Goal: Register for event/course

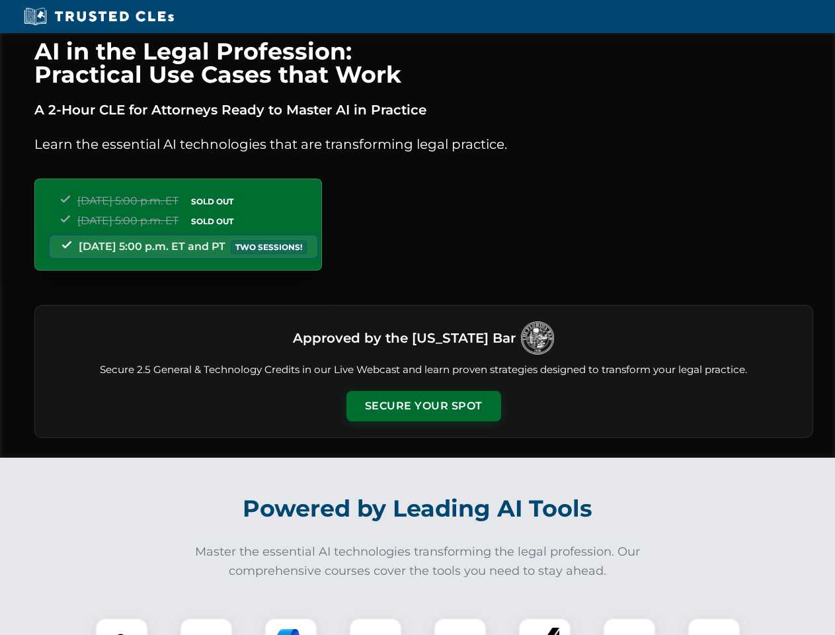
click at [423, 406] on button "Secure Your Spot" at bounding box center [423, 406] width 155 height 30
click at [122, 626] on img at bounding box center [121, 644] width 38 height 38
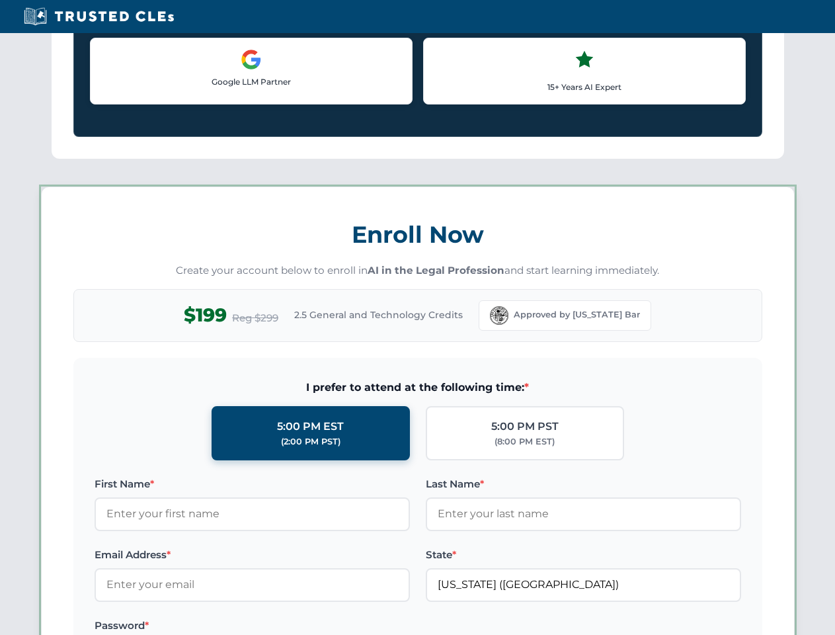
click at [291, 626] on label "Password *" at bounding box center [252, 625] width 315 height 16
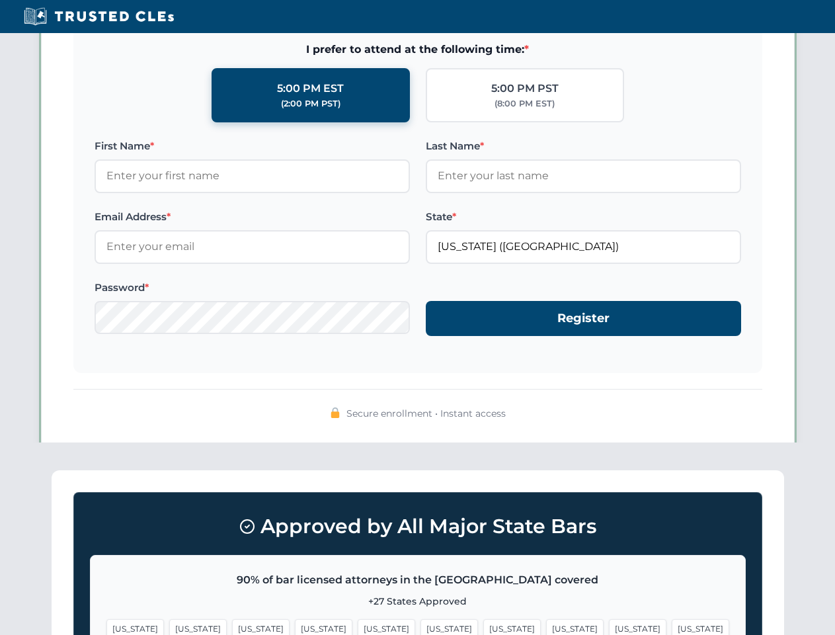
click at [609, 626] on span "[US_STATE]" at bounding box center [638, 628] width 58 height 19
